Goal: Find contact information: Find contact information

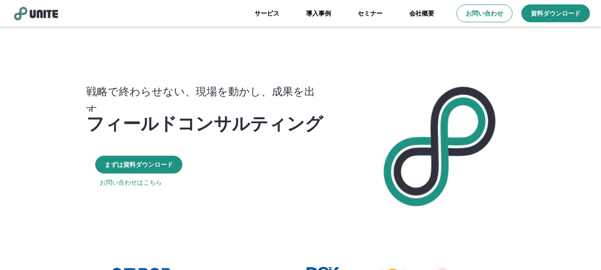
click at [418, 11] on link "会社概要" at bounding box center [422, 13] width 52 height 27
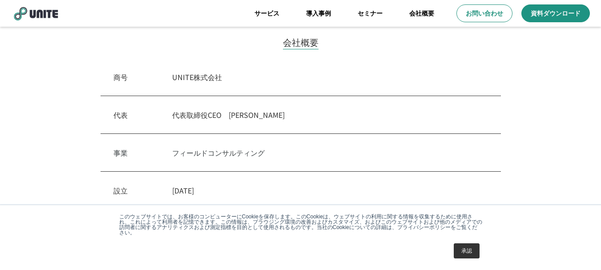
scroll to position [311, 0]
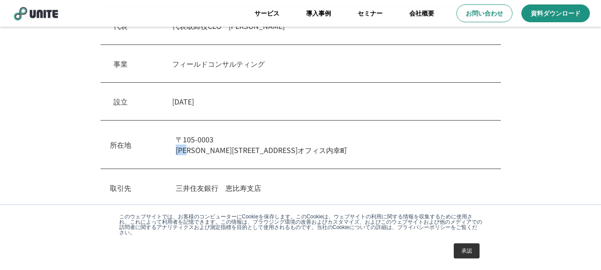
drag, startPoint x: 173, startPoint y: 149, endPoint x: 197, endPoint y: 150, distance: 23.6
click at [197, 150] on div "所在地 [STREET_ADDRESS][PERSON_NAME]内幸町" at bounding box center [300, 145] width 400 height 48
copy p "[PERSON_NAME]"
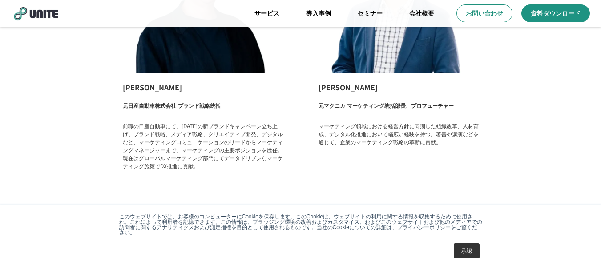
scroll to position [1541, 0]
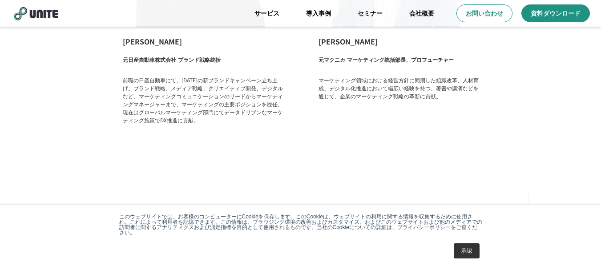
click at [463, 257] on link "承認" at bounding box center [467, 250] width 26 height 15
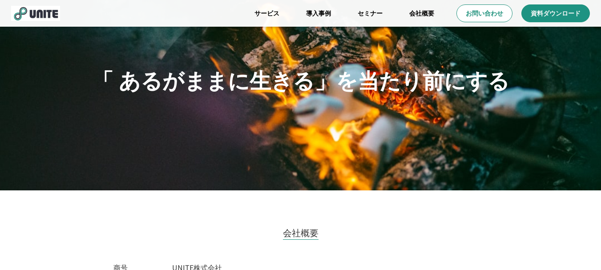
scroll to position [0, 0]
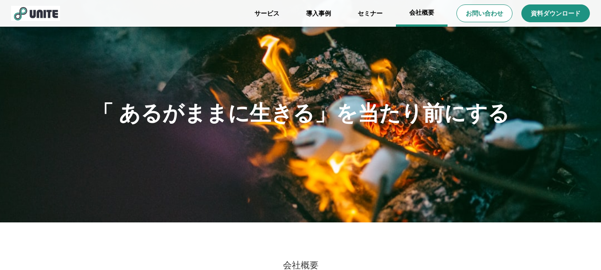
click at [432, 13] on link "会社概要" at bounding box center [422, 13] width 52 height 27
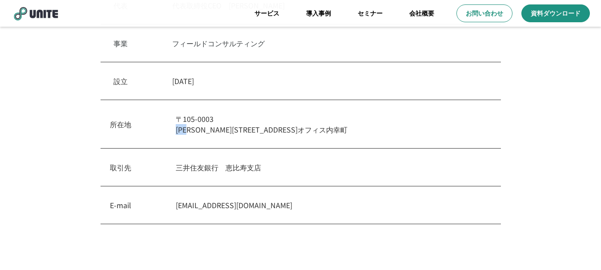
scroll to position [311, 0]
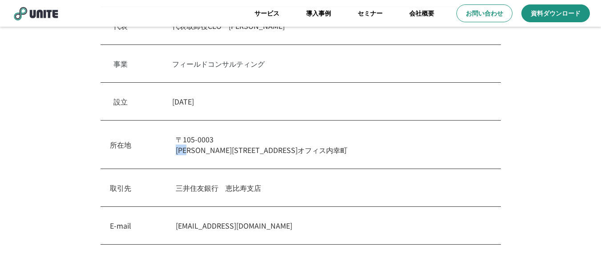
click at [40, 17] on img at bounding box center [35, 13] width 49 height 15
